Goal: Find specific page/section: Find specific page/section

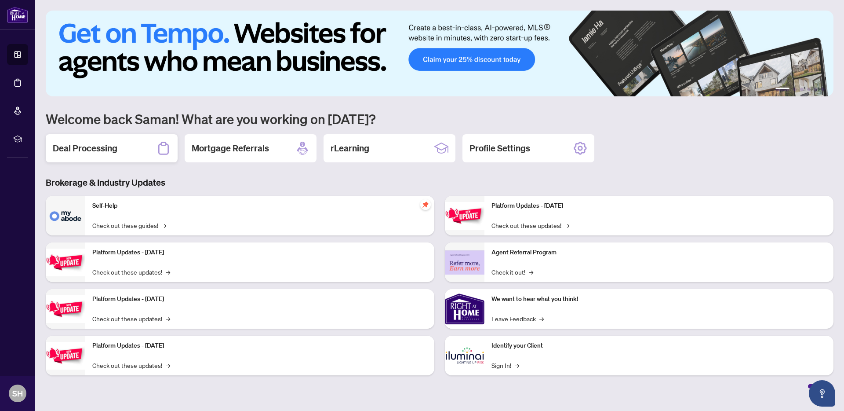
click at [91, 142] on h2 "Deal Processing" at bounding box center [85, 148] width 65 height 12
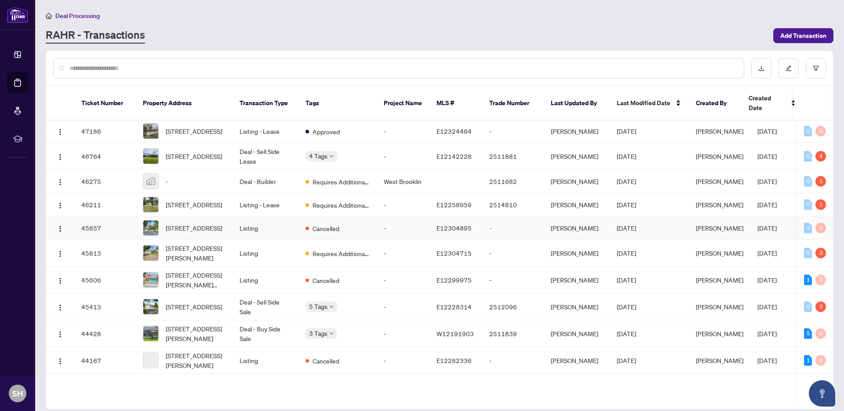
scroll to position [341, 0]
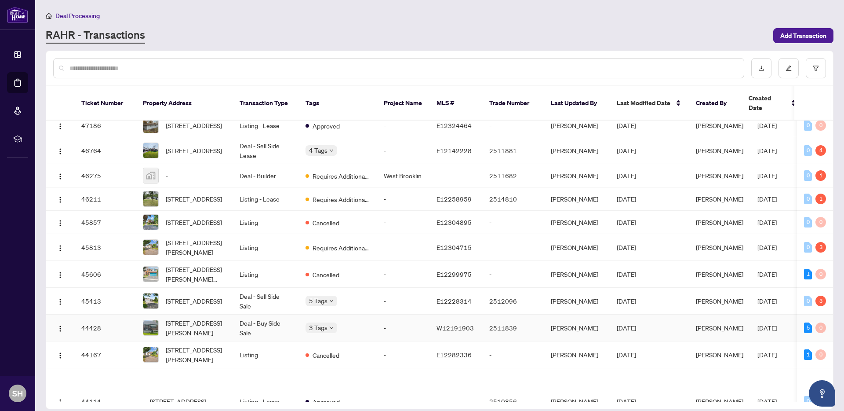
click at [194, 337] on span "[STREET_ADDRESS][PERSON_NAME]" at bounding box center [196, 327] width 60 height 19
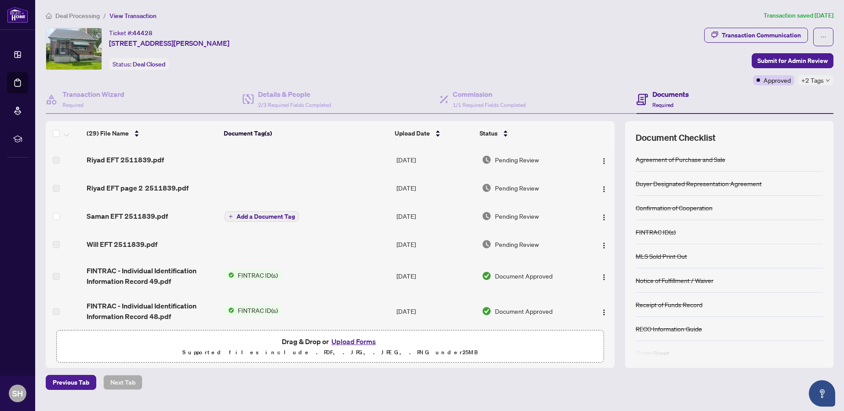
click at [160, 220] on td "Saman EFT 2511839.pdf" at bounding box center [152, 216] width 138 height 28
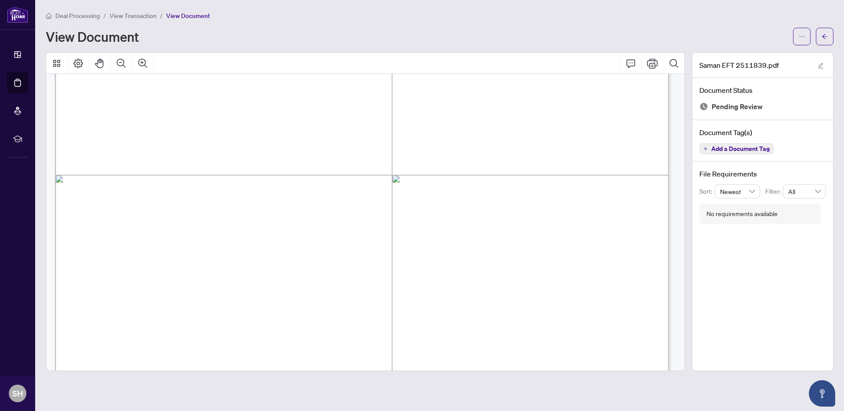
scroll to position [240, 0]
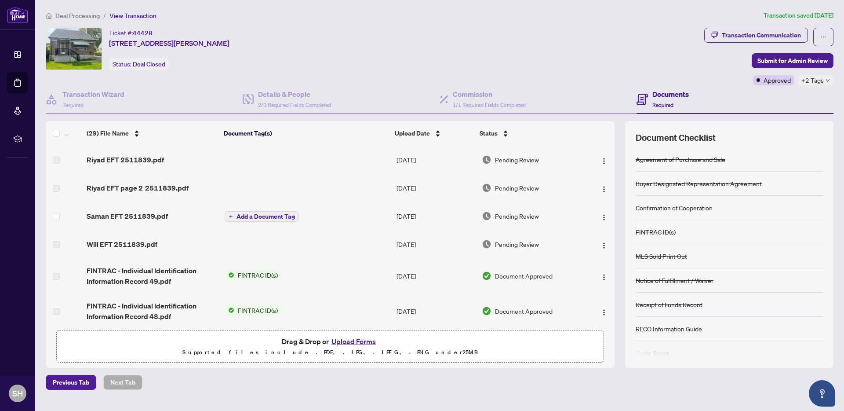
click at [62, 13] on span "Deal Processing" at bounding box center [77, 16] width 44 height 8
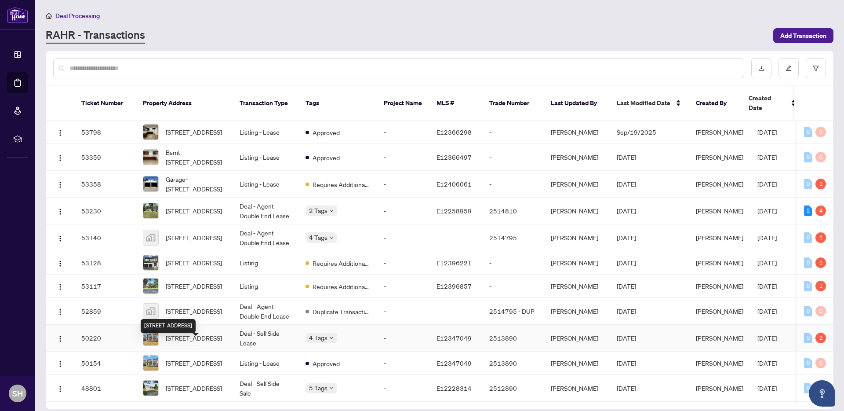
click at [187, 343] on span "[STREET_ADDRESS]" at bounding box center [194, 338] width 56 height 10
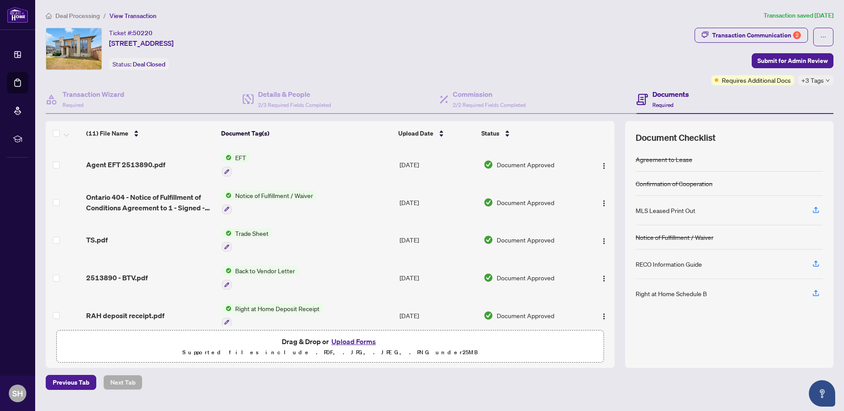
click at [156, 170] on td "Agent EFT 2513890.pdf" at bounding box center [151, 165] width 136 height 38
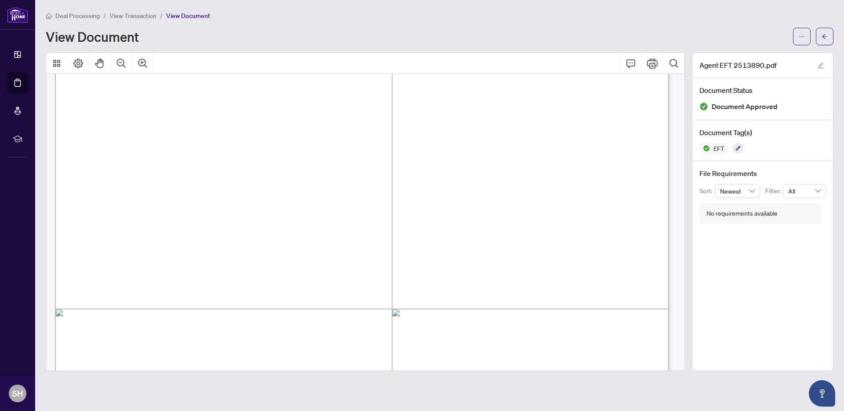
scroll to position [157, 0]
click at [79, 17] on span "Deal Processing" at bounding box center [77, 16] width 44 height 8
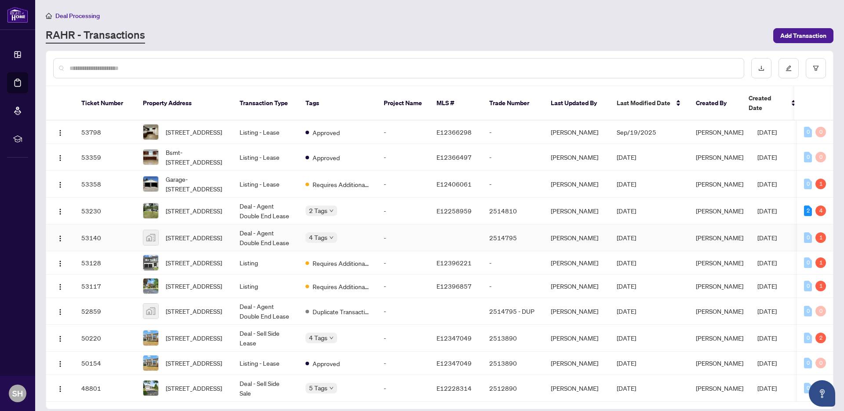
scroll to position [244, 0]
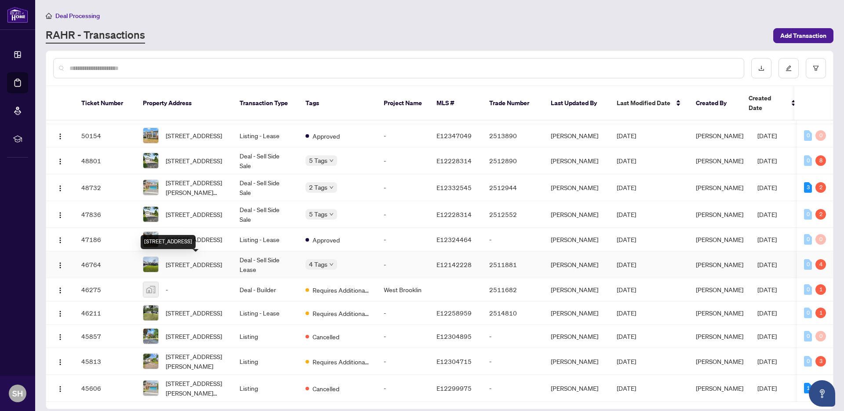
click at [209, 262] on span "[STREET_ADDRESS]" at bounding box center [194, 264] width 56 height 10
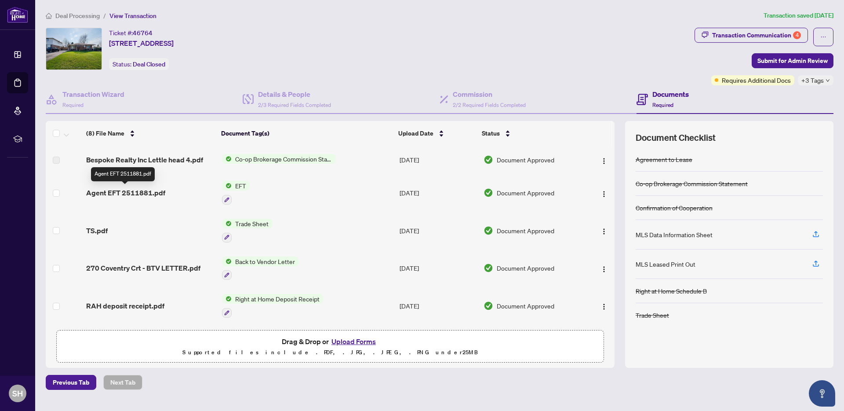
click at [161, 190] on span "Agent EFT 2511881.pdf" at bounding box center [125, 192] width 79 height 11
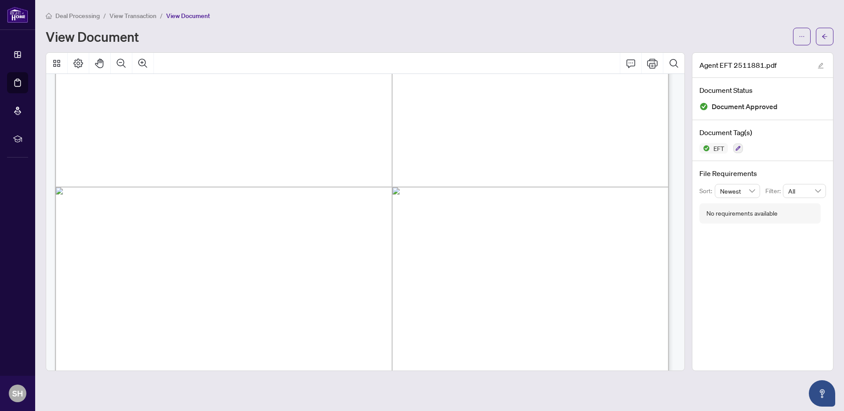
scroll to position [227, 0]
click at [80, 14] on span "Deal Processing" at bounding box center [77, 16] width 44 height 8
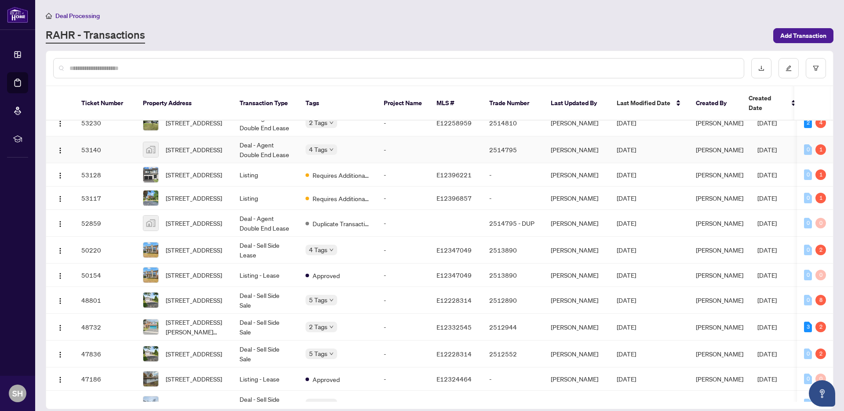
scroll to position [133, 0]
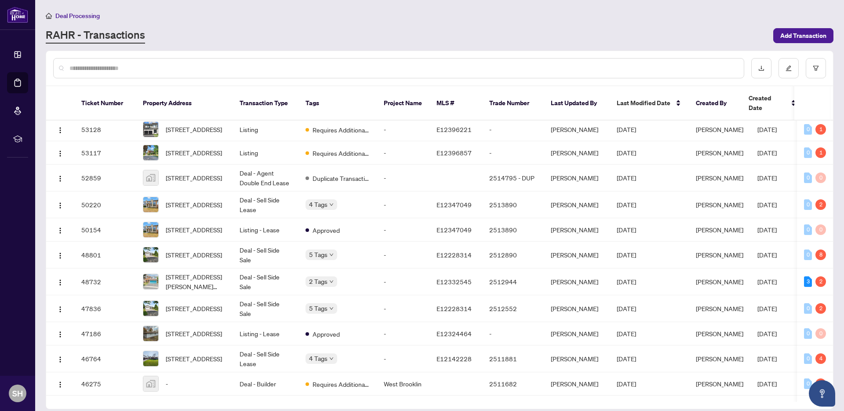
click at [134, 64] on input "text" at bounding box center [402, 68] width 667 height 10
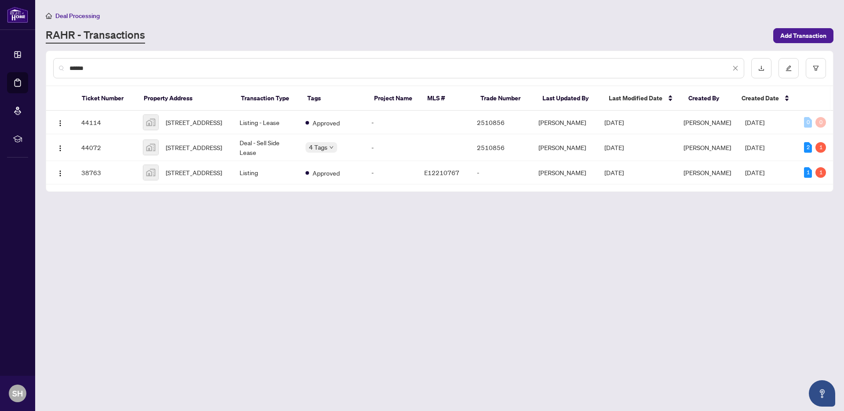
scroll to position [0, 0]
type input "*********"
click at [194, 152] on span "[STREET_ADDRESS]" at bounding box center [194, 147] width 56 height 10
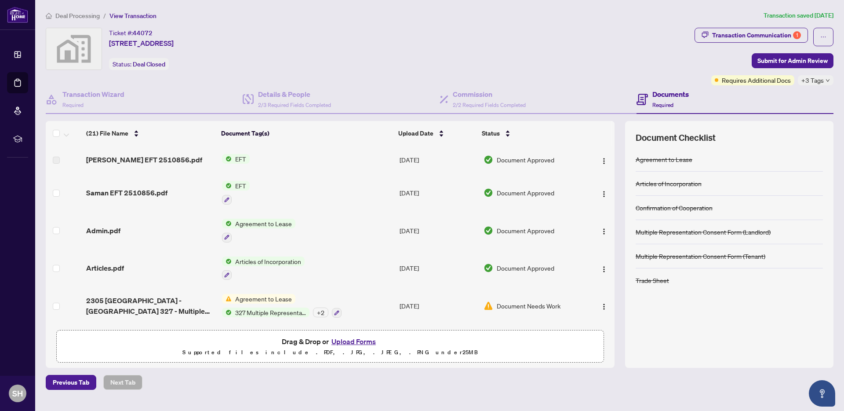
click at [151, 193] on span "Saman EFT 2510856.pdf" at bounding box center [126, 192] width 81 height 11
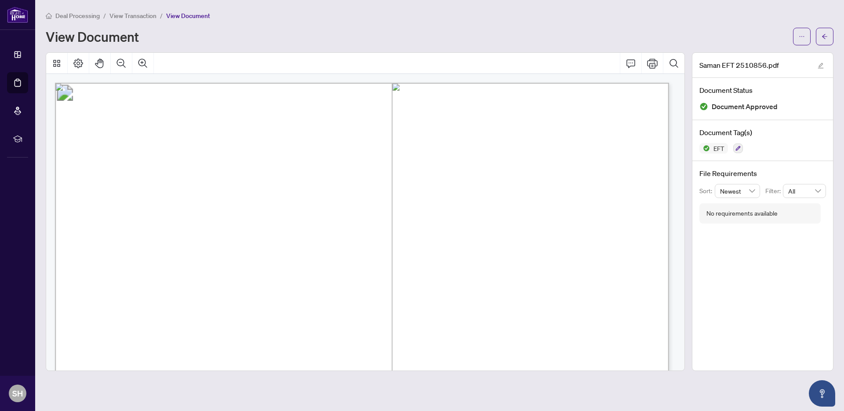
click at [91, 14] on span "Deal Processing" at bounding box center [77, 16] width 44 height 8
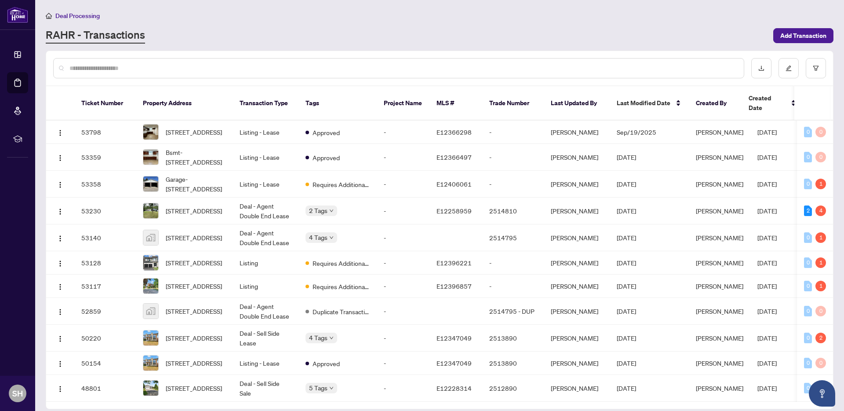
click at [116, 66] on input "text" at bounding box center [402, 68] width 667 height 10
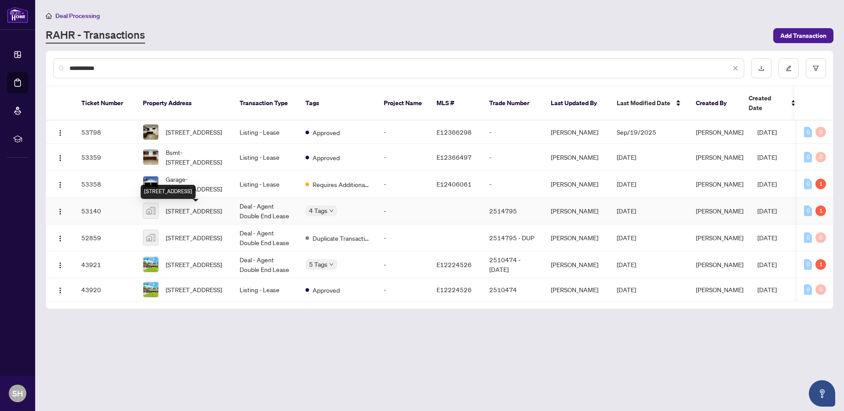
type input "**********"
click at [195, 209] on span "[STREET_ADDRESS]" at bounding box center [194, 211] width 56 height 10
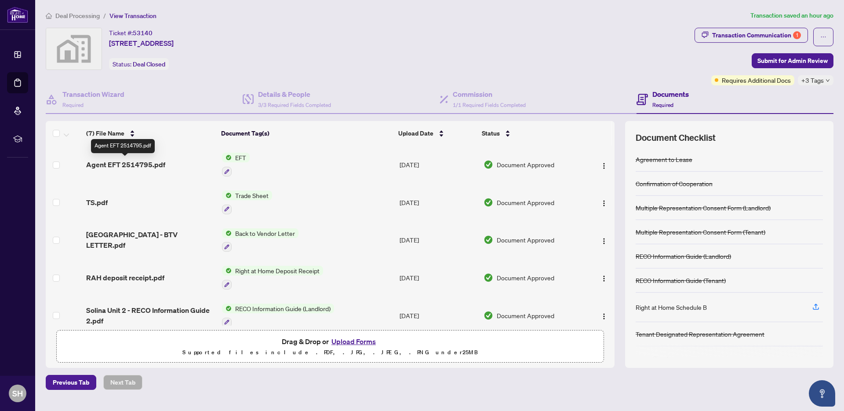
click at [146, 165] on span "Agent EFT 2514795.pdf" at bounding box center [125, 164] width 79 height 11
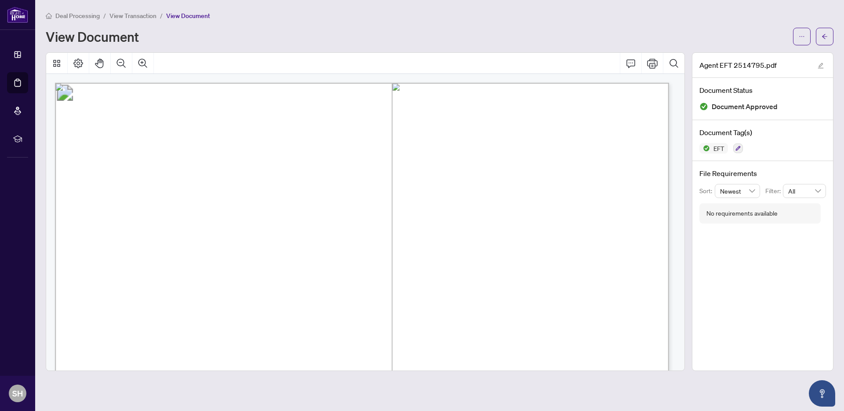
scroll to position [236, 0]
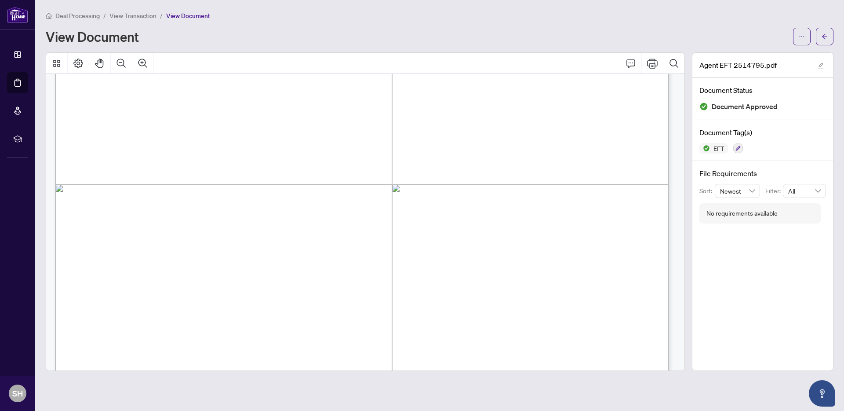
click at [86, 16] on span "Deal Processing" at bounding box center [77, 16] width 44 height 8
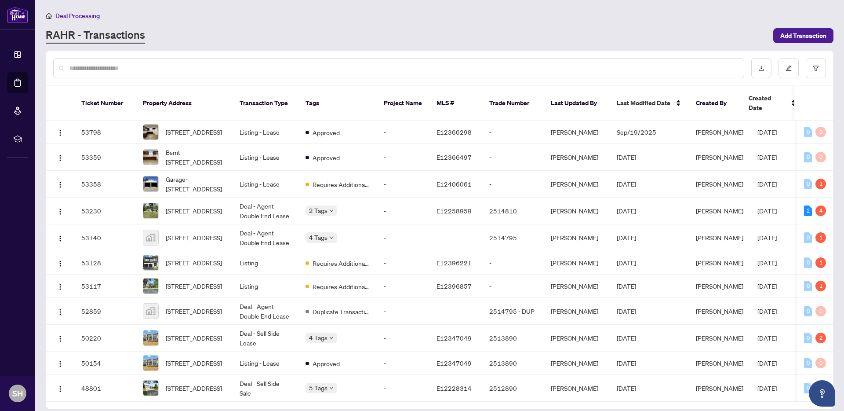
click at [128, 62] on div at bounding box center [398, 68] width 691 height 20
click at [128, 65] on input "text" at bounding box center [402, 68] width 667 height 10
type input "**********"
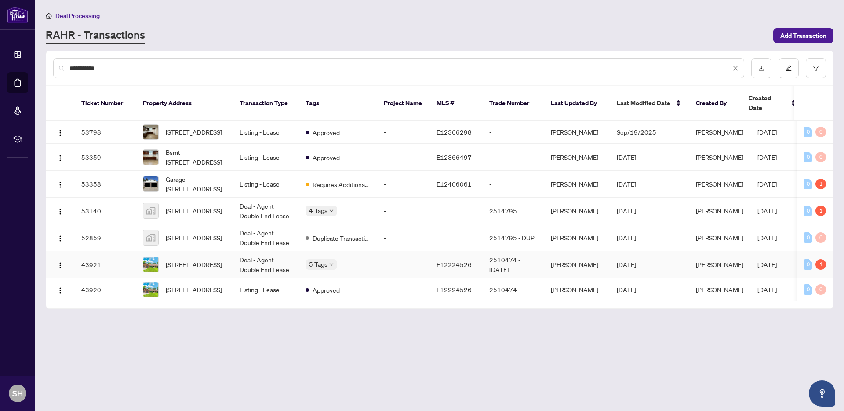
click at [272, 266] on td "Deal - Agent Double End Lease" at bounding box center [266, 264] width 66 height 27
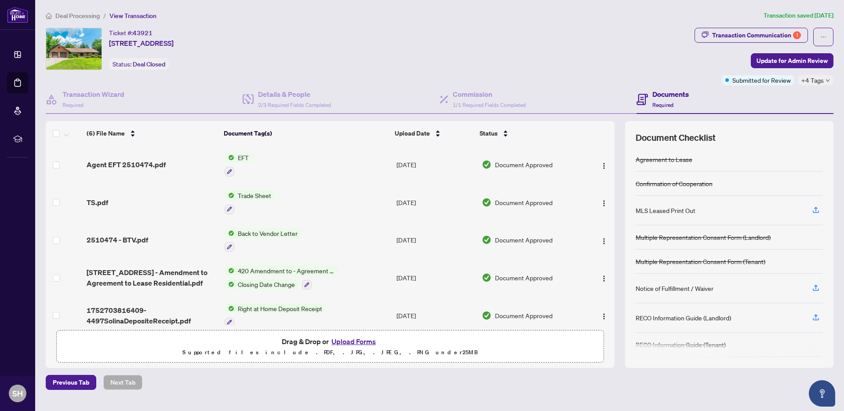
click at [153, 161] on span "Agent EFT 2510474.pdf" at bounding box center [126, 164] width 79 height 11
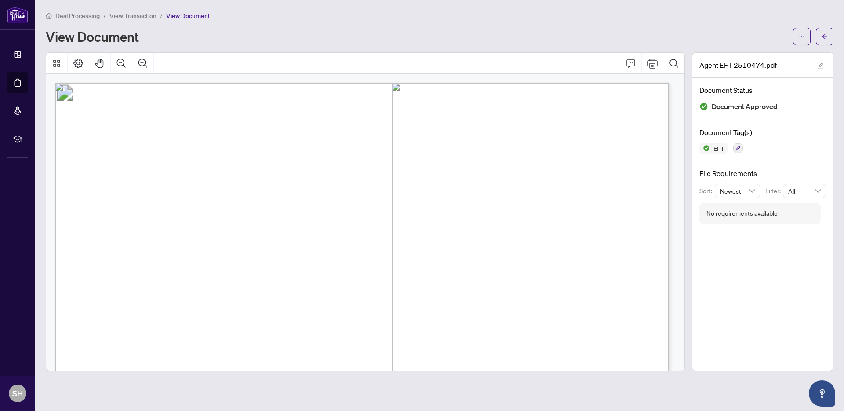
scroll to position [265, 0]
